Goal: Use online tool/utility: Utilize a website feature to perform a specific function

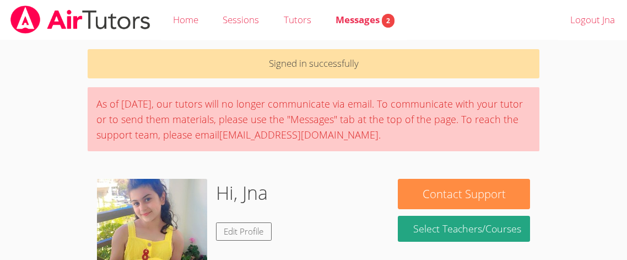
click at [273, 218] on div "Hi, Jna Edit Profile" at bounding box center [238, 234] width 283 height 110
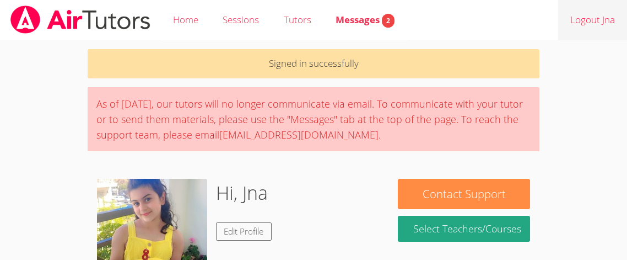
click at [626, 3] on link "Logout Jna" at bounding box center [592, 20] width 69 height 40
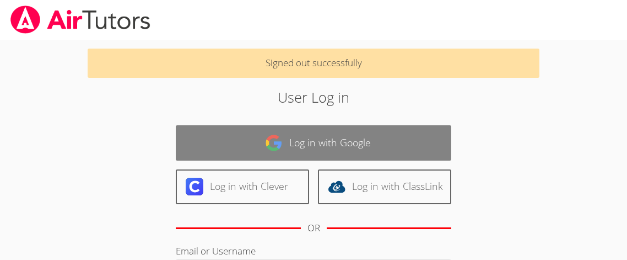
type input "jalmawla@bhusd.com"
click at [333, 149] on link "Log in with Google" at bounding box center [313, 142] width 275 height 35
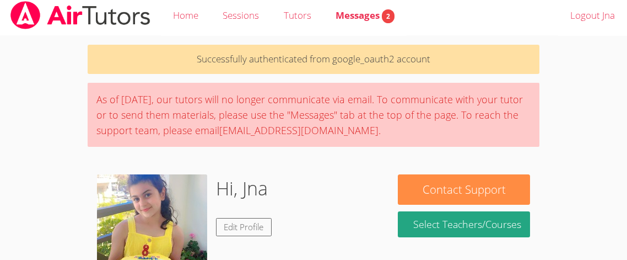
scroll to position [8, 0]
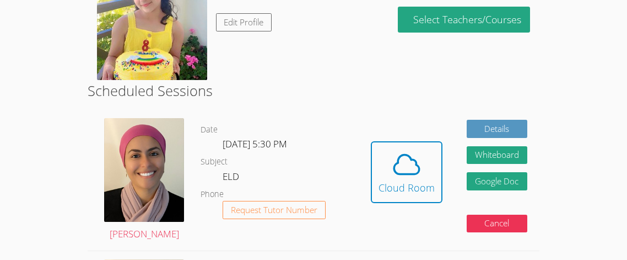
scroll to position [223, 0]
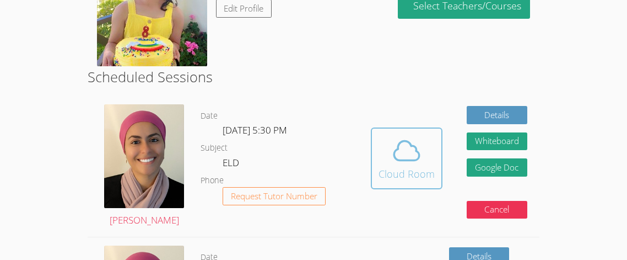
click at [430, 138] on span at bounding box center [407, 150] width 56 height 31
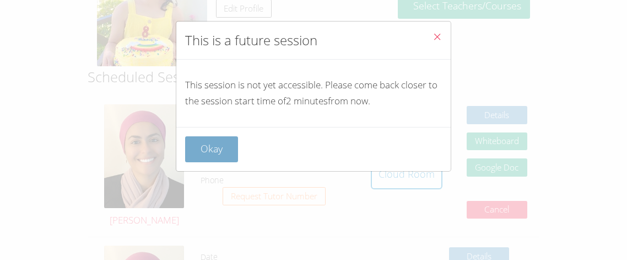
drag, startPoint x: 181, startPoint y: 147, endPoint x: 187, endPoint y: 148, distance: 6.7
click at [184, 148] on div "Okay" at bounding box center [313, 149] width 274 height 44
click at [224, 147] on button "Okay" at bounding box center [211, 149] width 53 height 26
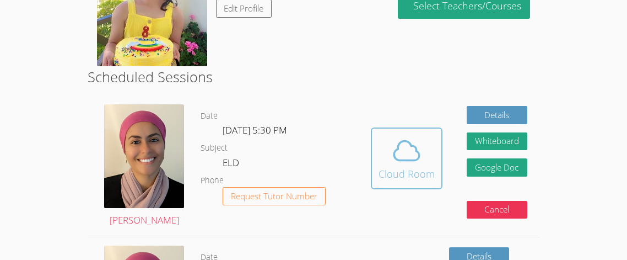
click at [404, 166] on div "Cloud Room" at bounding box center [407, 173] width 56 height 15
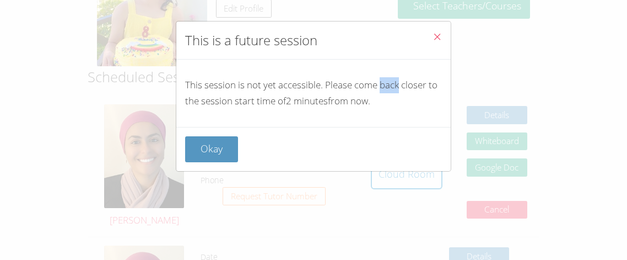
drag, startPoint x: 384, startPoint y: 90, endPoint x: 323, endPoint y: 97, distance: 61.0
click at [323, 97] on p "This session is not yet accessible. Please come back closer to the session star…" at bounding box center [313, 93] width 257 height 32
click at [226, 137] on button "Okay" at bounding box center [211, 149] width 53 height 26
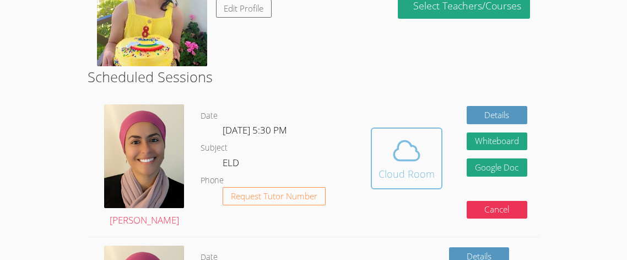
click at [403, 153] on icon at bounding box center [406, 150] width 31 height 31
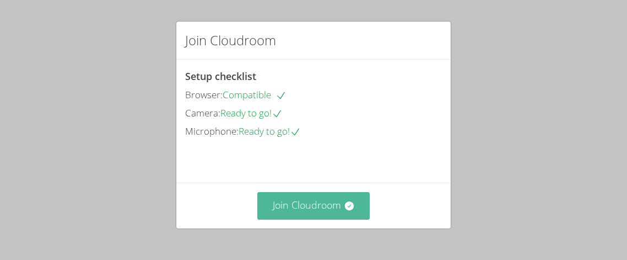
click at [317, 210] on button "Join Cloudroom" at bounding box center [313, 205] width 113 height 27
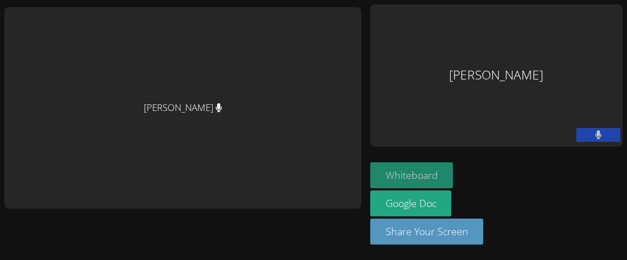
click at [415, 174] on button "Whiteboard" at bounding box center [411, 175] width 83 height 26
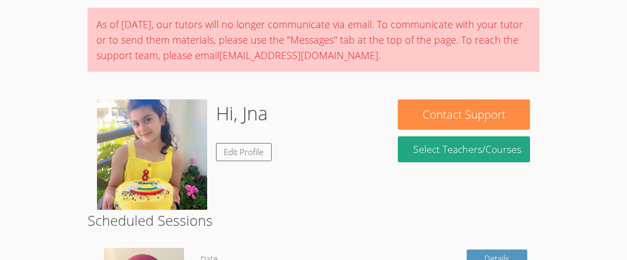
scroll to position [164, 0]
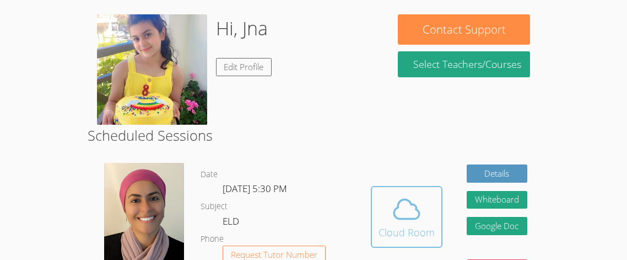
click at [377, 208] on button "Cloud Room" at bounding box center [407, 217] width 72 height 62
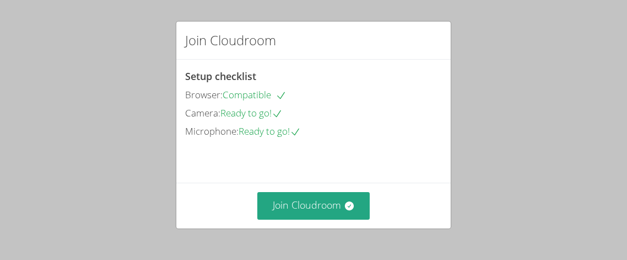
drag, startPoint x: 302, startPoint y: 173, endPoint x: 302, endPoint y: 266, distance: 93.1
click at [302, 259] on html "Got it Join Cloudroom Setup checklist Browser: Compatible Camera: Ready to go! …" at bounding box center [313, 130] width 627 height 260
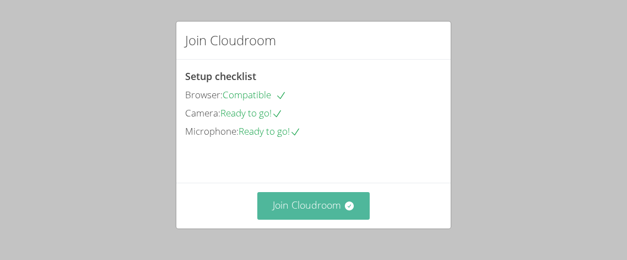
click at [336, 211] on button "Join Cloudroom" at bounding box center [313, 205] width 113 height 27
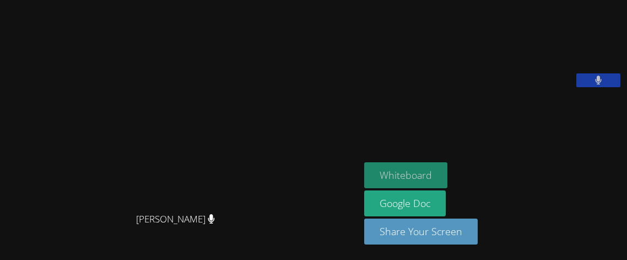
click at [420, 175] on button "Whiteboard" at bounding box center [405, 175] width 83 height 26
